Goal: Task Accomplishment & Management: Manage account settings

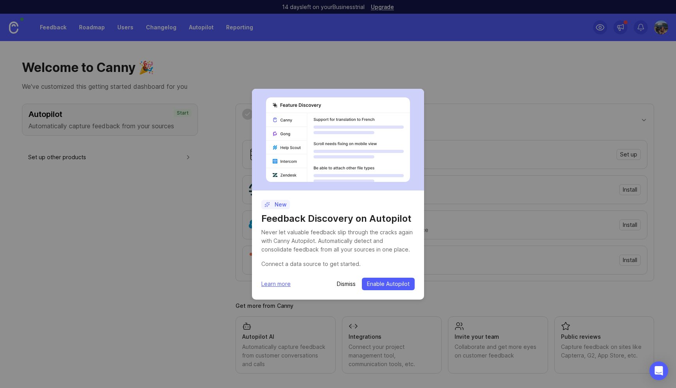
click at [317, 35] on div "New Feedback Discovery on Autopilot Never let valuable feedback slip through th…" at bounding box center [338, 194] width 676 height 388
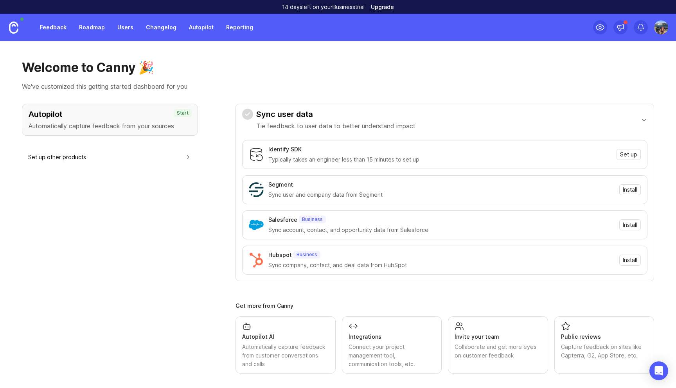
click at [351, 284] on div "Sync user data Tie feedback to user data to better understand impact Identify S…" at bounding box center [444, 239] width 419 height 270
click at [645, 22] on div at bounding box center [641, 27] width 14 height 14
click at [658, 25] on img at bounding box center [661, 27] width 14 height 14
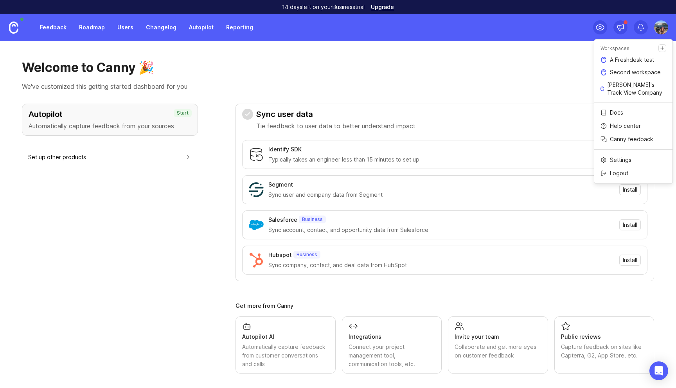
click at [613, 168] on div "Logout" at bounding box center [633, 173] width 78 height 13
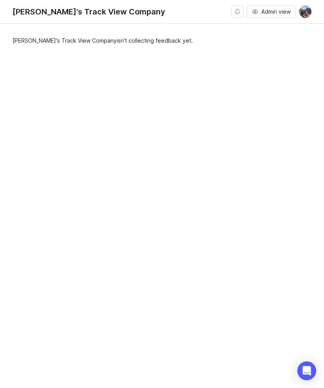
click at [279, 12] on span "Admin view" at bounding box center [275, 12] width 29 height 8
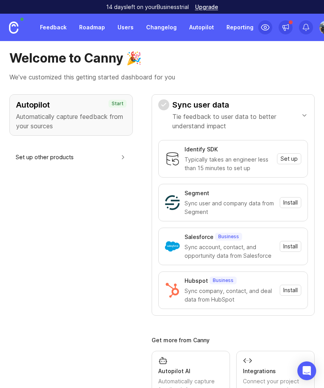
click at [319, 32] on img at bounding box center [326, 27] width 14 height 14
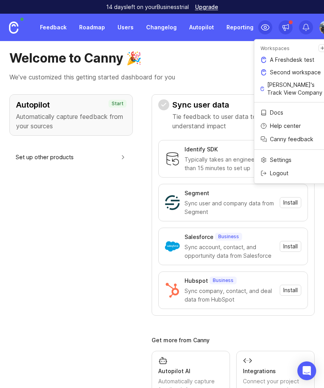
click at [293, 170] on div "Logout" at bounding box center [293, 173] width 78 height 13
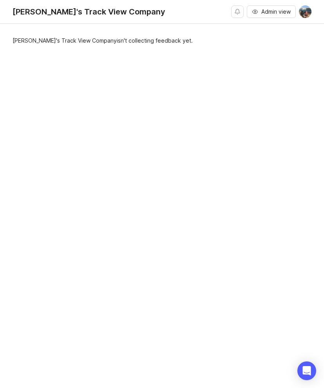
click at [281, 9] on span "Admin view" at bounding box center [275, 12] width 29 height 8
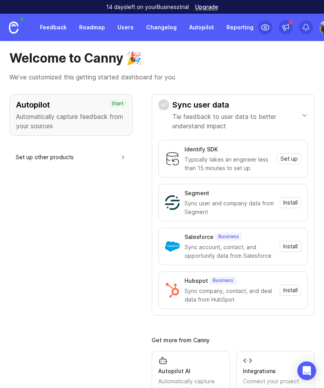
click at [319, 23] on img at bounding box center [326, 27] width 14 height 14
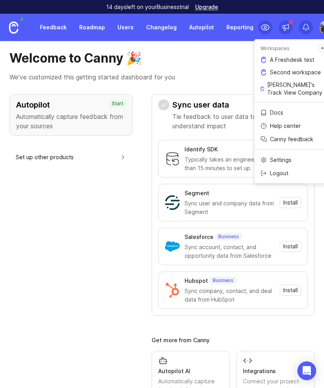
click at [221, 75] on p "We've customized this getting started dashboard for you" at bounding box center [161, 76] width 305 height 9
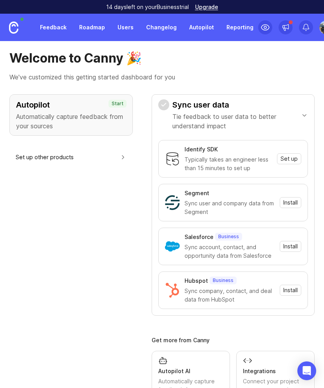
click at [319, 29] on img at bounding box center [326, 27] width 14 height 14
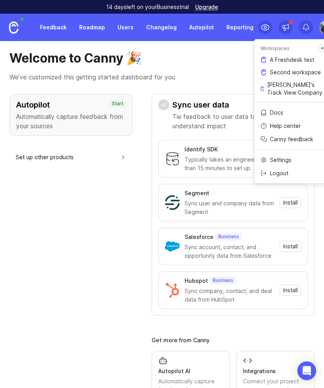
click at [267, 172] on div "Logout" at bounding box center [293, 173] width 78 height 13
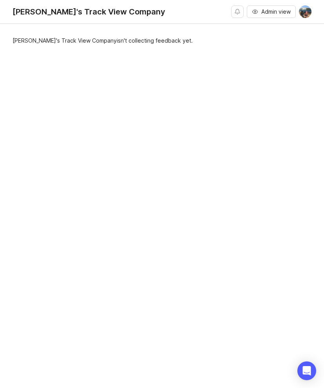
click at [282, 14] on span "Admin view" at bounding box center [275, 12] width 29 height 8
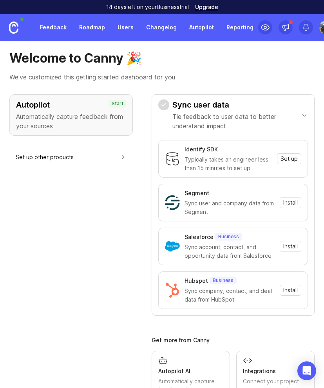
click at [319, 31] on img at bounding box center [326, 27] width 14 height 14
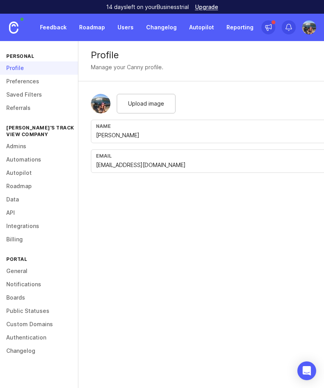
click at [25, 223] on link "Integrations" at bounding box center [39, 225] width 78 height 13
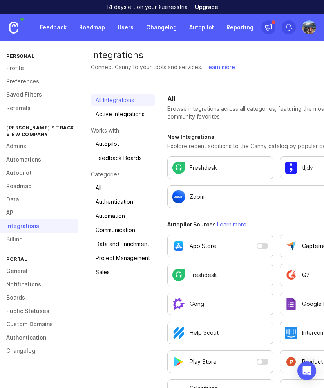
scroll to position [402, 0]
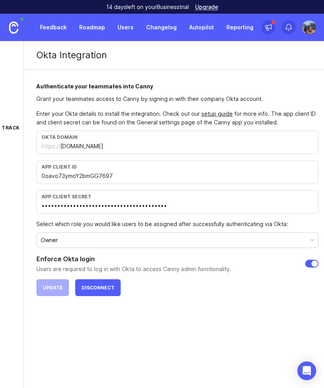
scroll to position [0, 68]
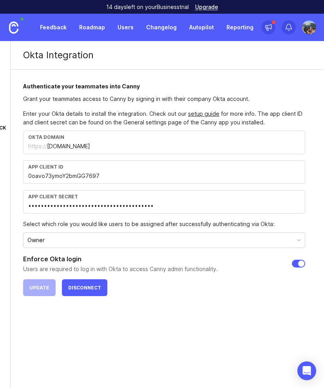
click at [293, 261] on input "checkbox" at bounding box center [297, 264] width 13 height 8
checkbox input "false"
click at [44, 289] on span "Update" at bounding box center [39, 288] width 20 height 6
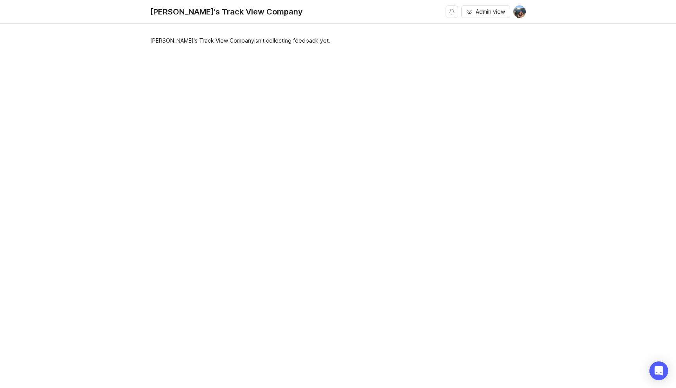
click at [506, 13] on button "Admin view" at bounding box center [485, 11] width 49 height 13
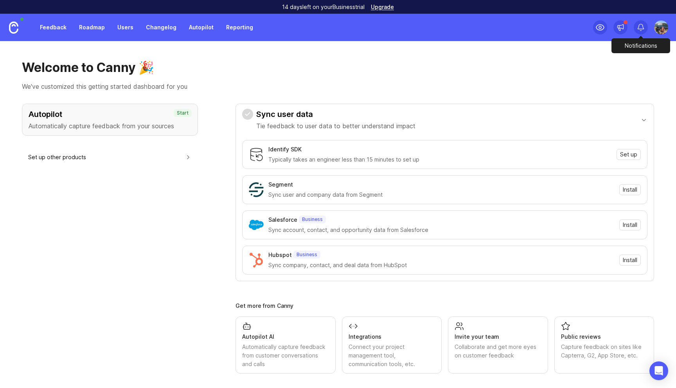
click at [655, 32] on div at bounding box center [661, 27] width 14 height 14
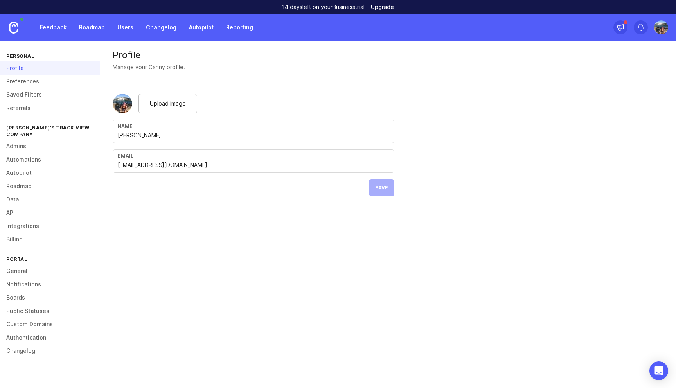
click at [36, 223] on link "Integrations" at bounding box center [50, 225] width 100 height 13
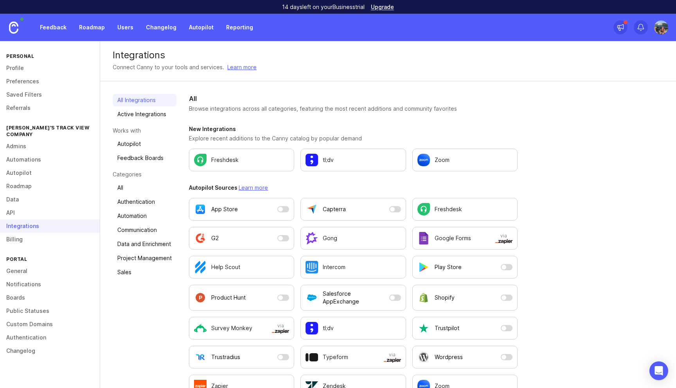
scroll to position [221, 0]
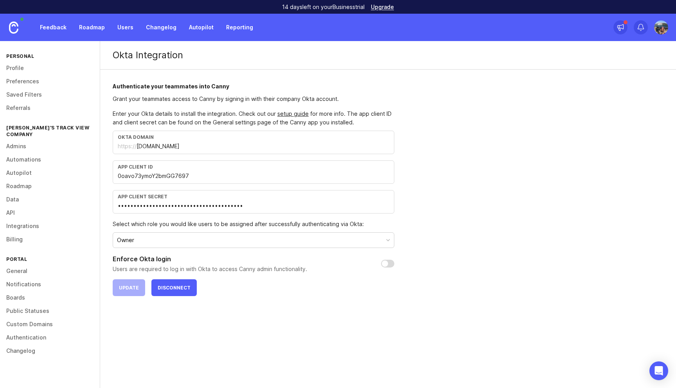
click at [390, 263] on input "checkbox" at bounding box center [387, 264] width 13 height 8
checkbox input "true"
click at [131, 286] on span "Update" at bounding box center [129, 288] width 20 height 6
click at [386, 268] on div "Enforce Okta login Users are required to log in with Okta to access Canny admin…" at bounding box center [254, 263] width 282 height 19
click at [389, 263] on input "checkbox" at bounding box center [387, 264] width 13 height 8
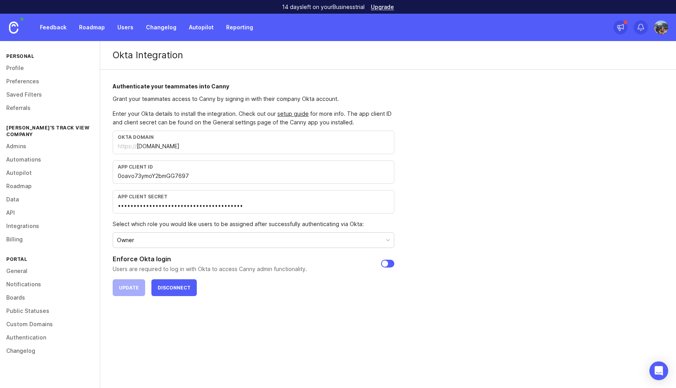
checkbox input "false"
click at [135, 284] on button "Update" at bounding box center [129, 287] width 32 height 17
click at [388, 266] on input "checkbox" at bounding box center [387, 264] width 13 height 8
checkbox input "true"
click at [123, 288] on span "Update" at bounding box center [129, 288] width 20 height 6
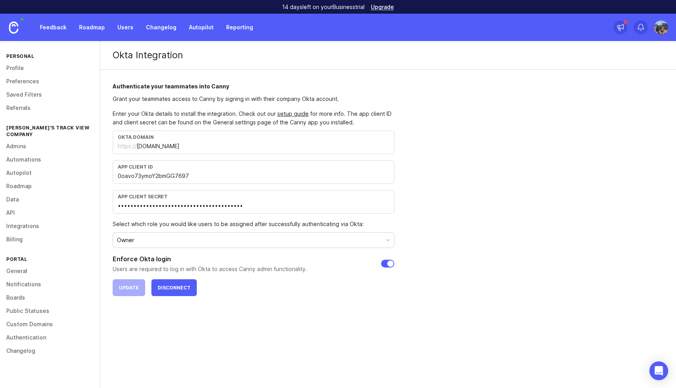
click at [663, 28] on img at bounding box center [661, 27] width 14 height 14
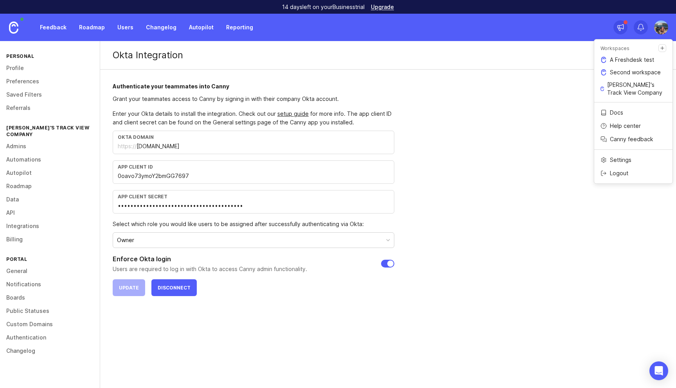
click at [549, 122] on div "Okta Integration Authenticate your teammates into Canny Grant your teammates ac…" at bounding box center [388, 175] width 576 height 268
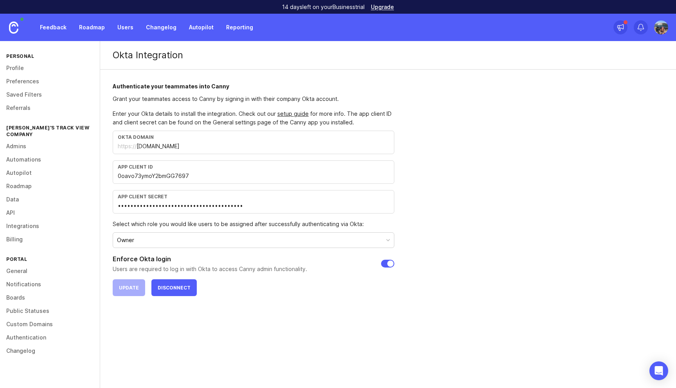
click at [442, 135] on div "Okta Integration Authenticate your teammates into Canny Grant your teammates ac…" at bounding box center [388, 175] width 576 height 268
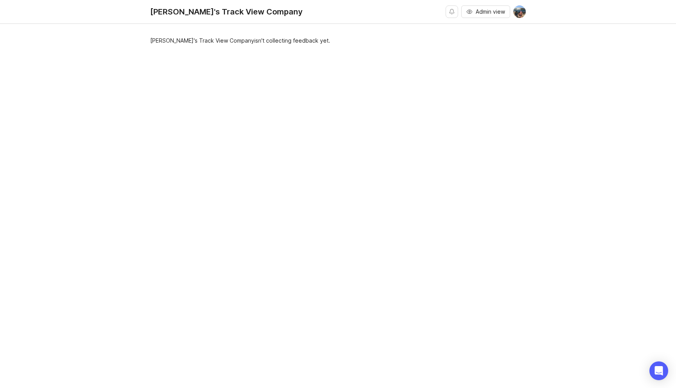
click at [524, 17] on button at bounding box center [519, 11] width 13 height 13
click at [522, 108] on div "Logout" at bounding box center [491, 108] width 78 height 13
click at [522, 9] on img at bounding box center [519, 11] width 13 height 13
click at [488, 106] on div "Logout" at bounding box center [491, 108] width 78 height 13
click at [494, 11] on span "Admin view" at bounding box center [490, 12] width 29 height 8
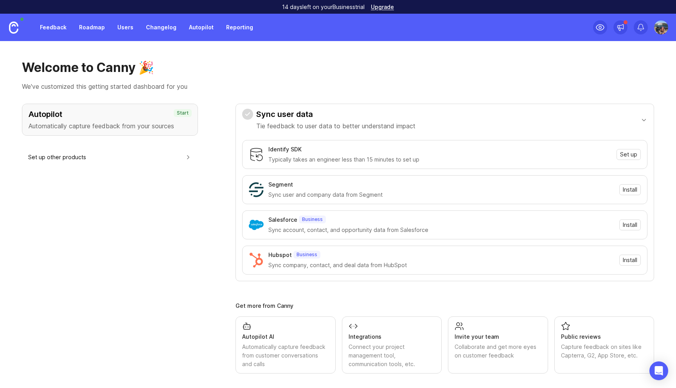
click at [663, 33] on img at bounding box center [661, 27] width 14 height 14
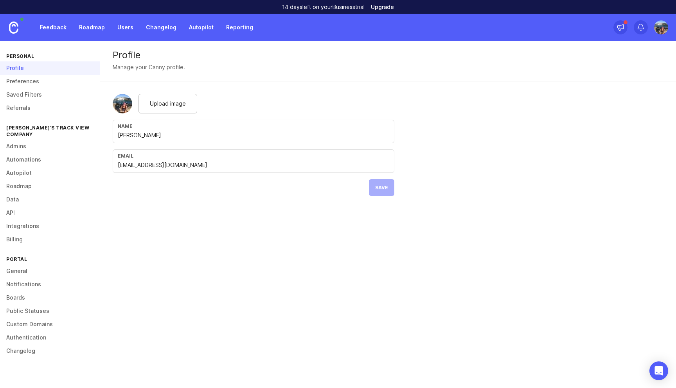
click at [40, 219] on link "Integrations" at bounding box center [50, 225] width 100 height 13
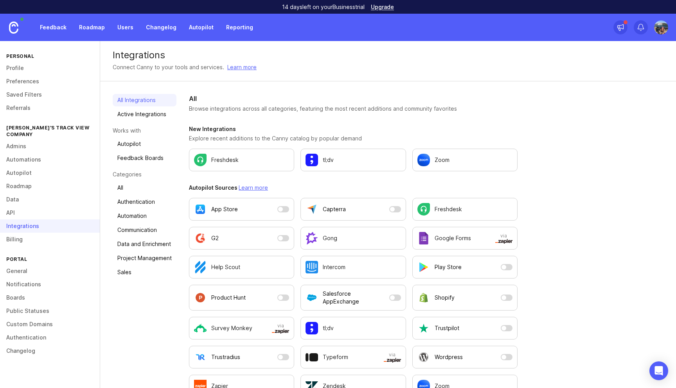
scroll to position [221, 0]
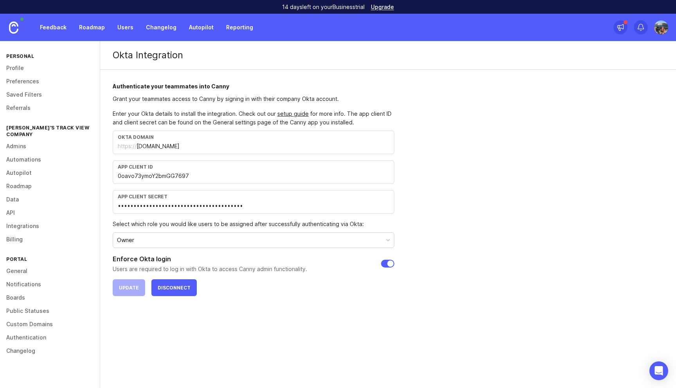
click at [392, 264] on input "checkbox" at bounding box center [387, 264] width 13 height 8
checkbox input "false"
click at [135, 287] on span "Update" at bounding box center [129, 288] width 20 height 6
click at [658, 27] on img at bounding box center [661, 27] width 14 height 14
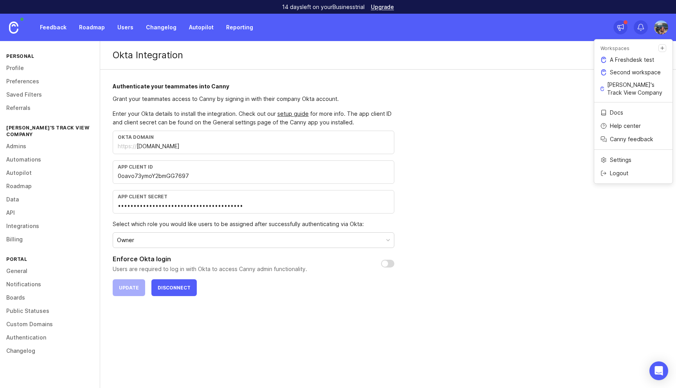
click at [614, 173] on p "Logout" at bounding box center [619, 173] width 18 height 8
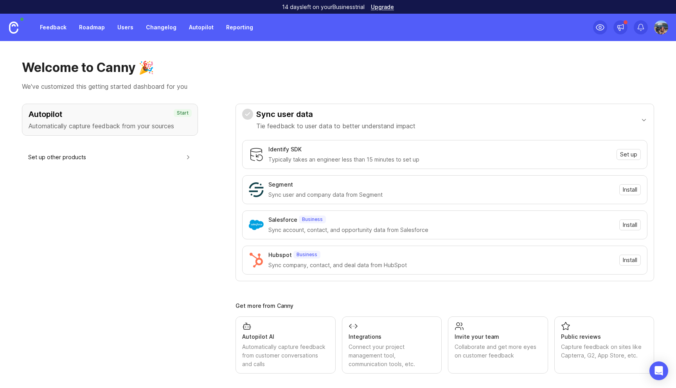
click at [660, 26] on img at bounding box center [661, 27] width 14 height 14
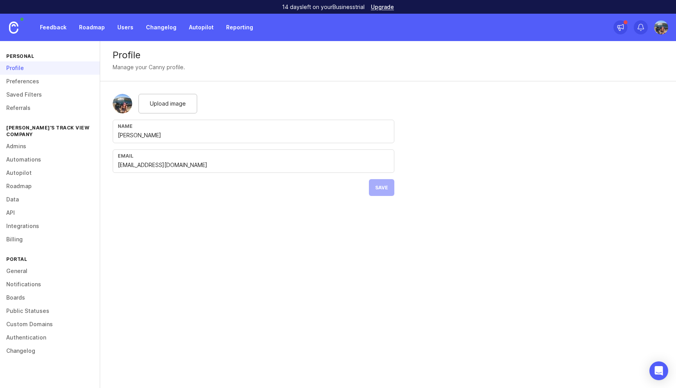
click at [30, 219] on link "Integrations" at bounding box center [50, 225] width 100 height 13
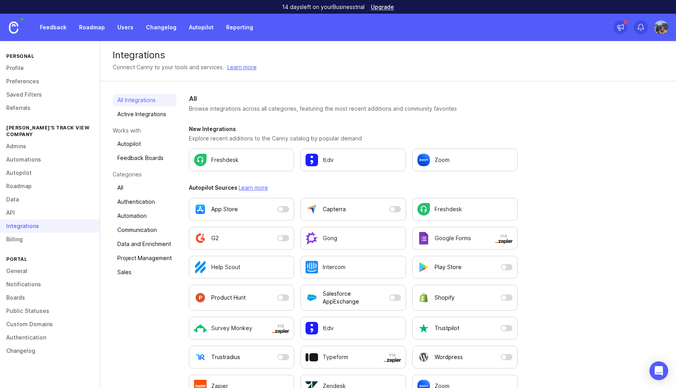
scroll to position [221, 0]
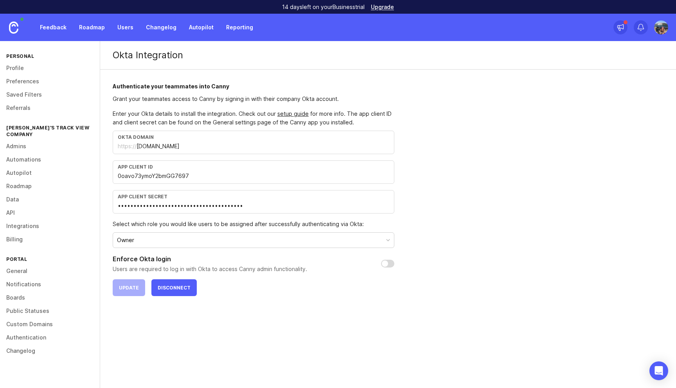
click at [391, 263] on input "checkbox" at bounding box center [387, 264] width 13 height 8
checkbox input "true"
click at [132, 285] on span "Update" at bounding box center [129, 288] width 20 height 6
click at [136, 289] on span "Update" at bounding box center [129, 288] width 20 height 6
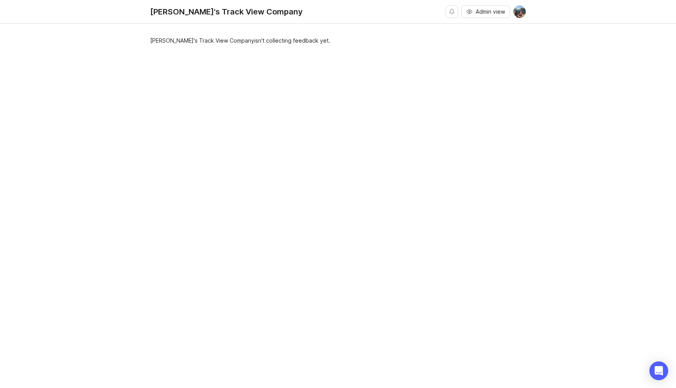
click at [517, 16] on img at bounding box center [519, 11] width 13 height 13
click at [502, 13] on span "Admin view" at bounding box center [490, 12] width 29 height 8
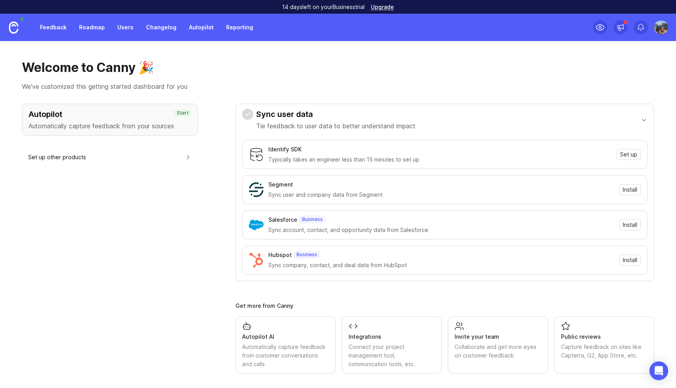
click at [661, 28] on img at bounding box center [661, 27] width 14 height 14
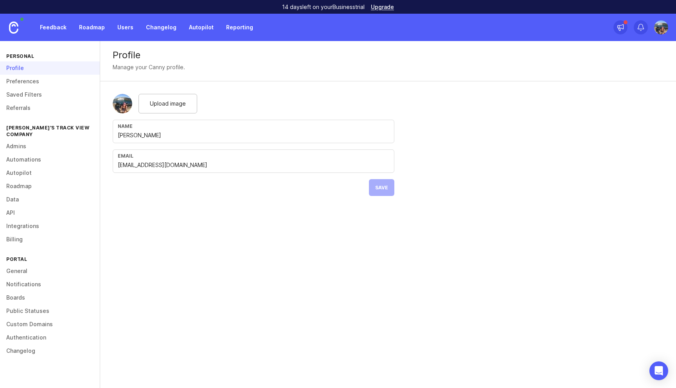
click at [36, 331] on link "Authentication" at bounding box center [50, 337] width 100 height 13
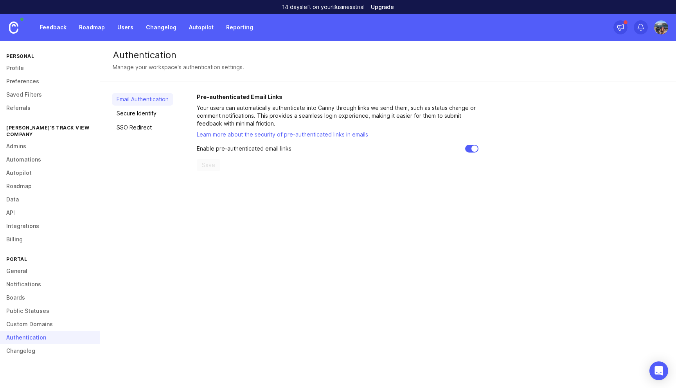
click at [34, 220] on link "Integrations" at bounding box center [50, 225] width 100 height 13
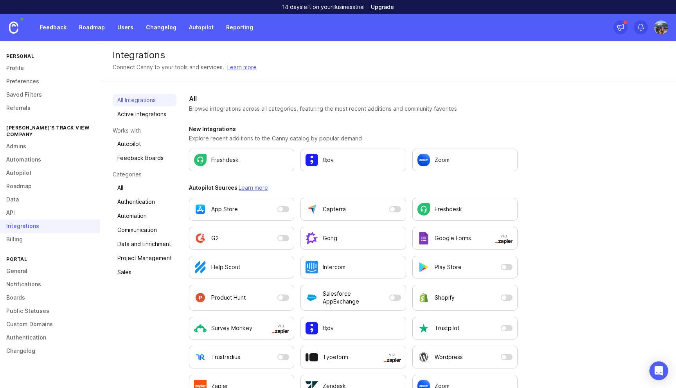
scroll to position [221, 0]
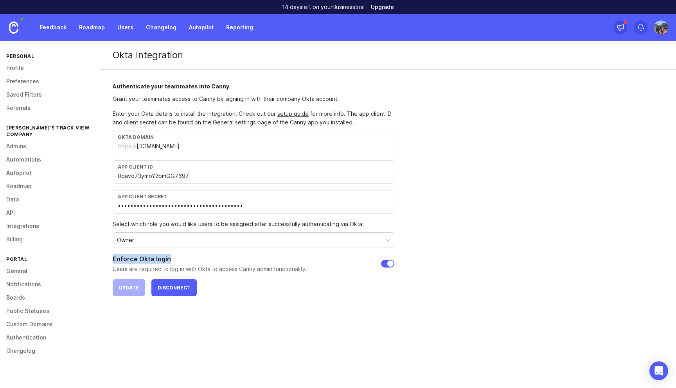
drag, startPoint x: 112, startPoint y: 259, endPoint x: 186, endPoint y: 259, distance: 73.9
click at [186, 259] on h1 "Enforce Okta login" at bounding box center [210, 258] width 194 height 9
copy h1 "Enforce Okta login"
